Goal: Information Seeking & Learning: Find specific fact

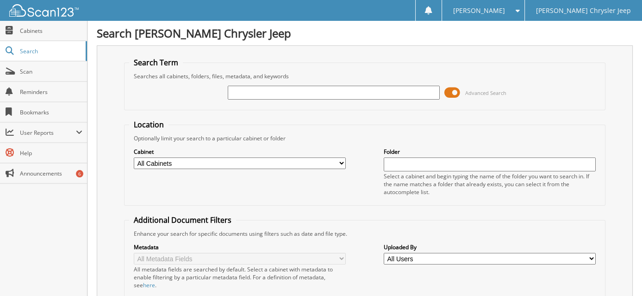
click at [278, 91] on input "text" at bounding box center [334, 93] width 212 height 14
type input "[PERSON_NAME]"
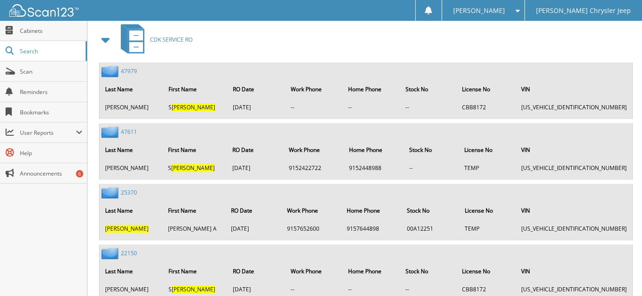
scroll to position [1852, 0]
